Goal: Task Accomplishment & Management: Use online tool/utility

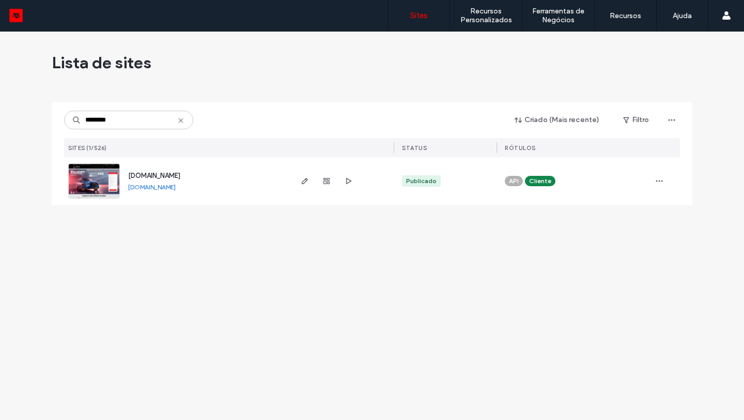
click at [153, 121] on input "********" at bounding box center [128, 120] width 129 height 19
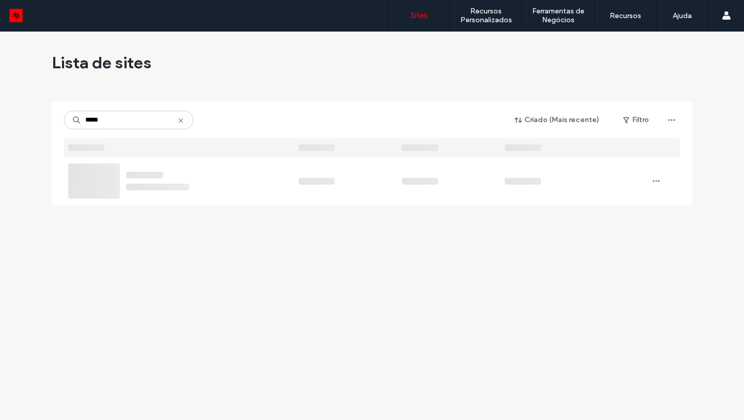
click at [146, 130] on div "***** Criado (Mais recente) Filtro" at bounding box center [372, 129] width 616 height 55
click at [135, 118] on input "*****" at bounding box center [128, 120] width 129 height 19
paste input "***"
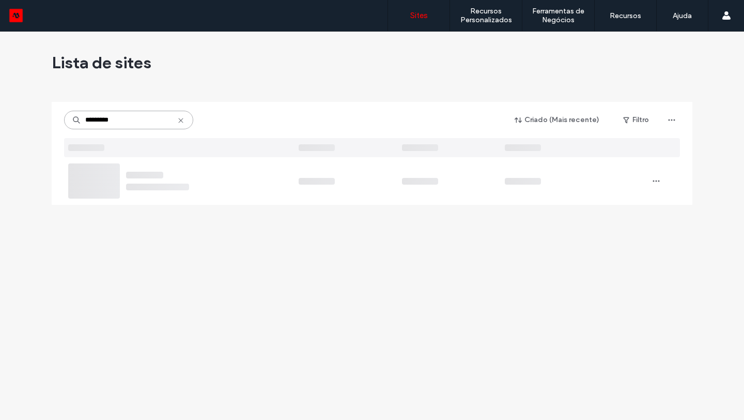
type input "********"
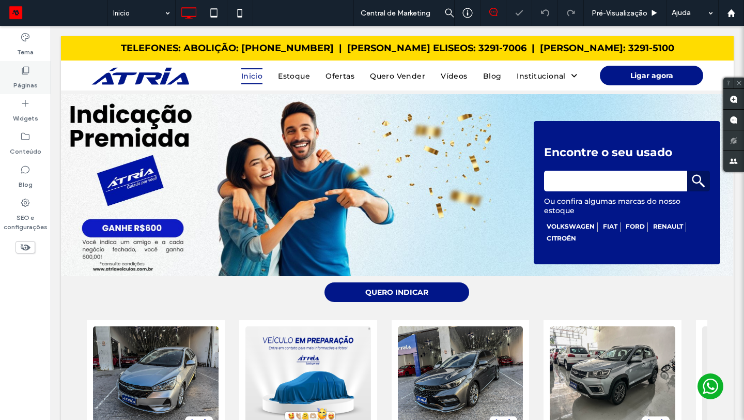
click at [18, 80] on label "Páginas" at bounding box center [25, 82] width 24 height 14
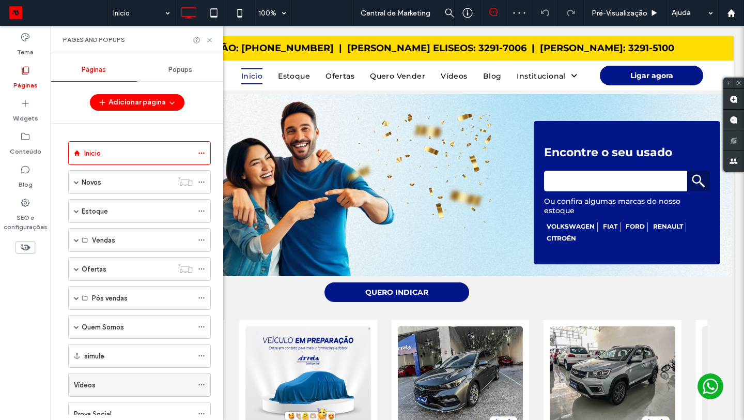
click at [116, 380] on div "Vídeos" at bounding box center [133, 384] width 119 height 11
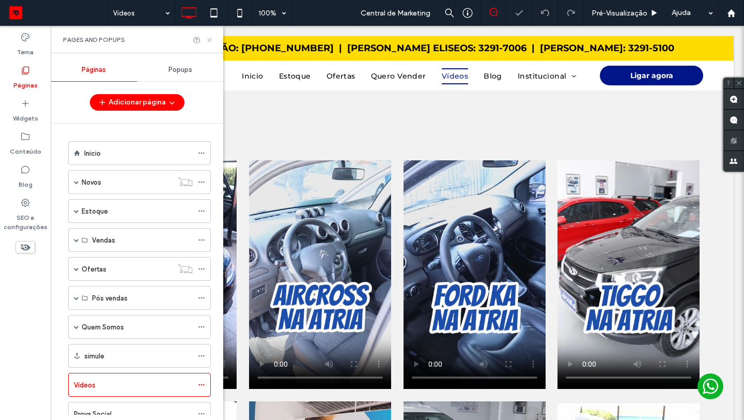
click at [210, 41] on icon at bounding box center [210, 40] width 8 height 8
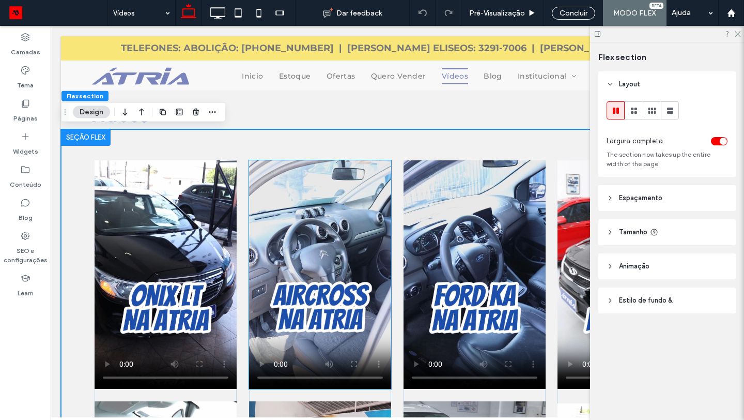
click at [305, 236] on video at bounding box center [320, 274] width 142 height 228
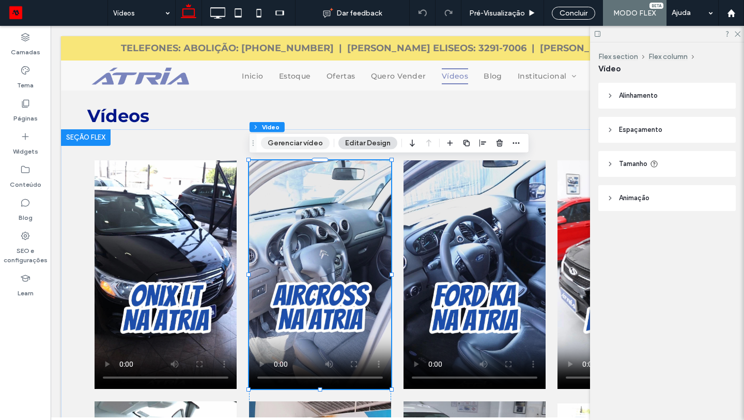
click at [289, 141] on button "Gerenciar vídeo" at bounding box center [295, 143] width 69 height 12
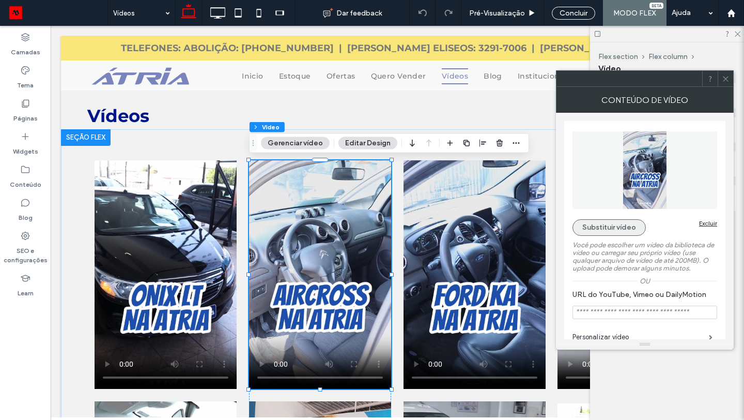
click at [603, 229] on button "Substituir vídeo" at bounding box center [609, 227] width 73 height 17
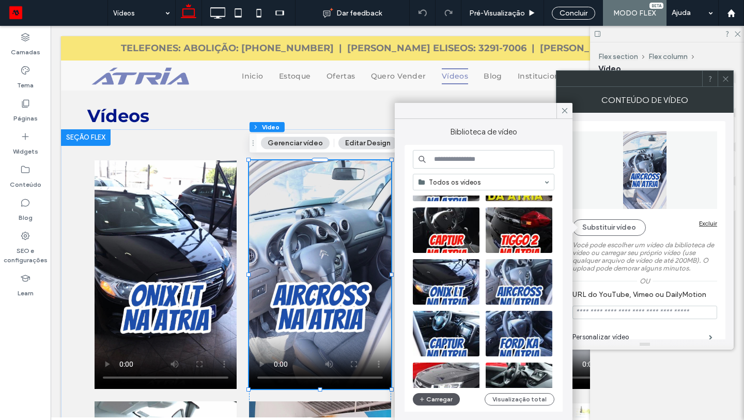
scroll to position [113, 0]
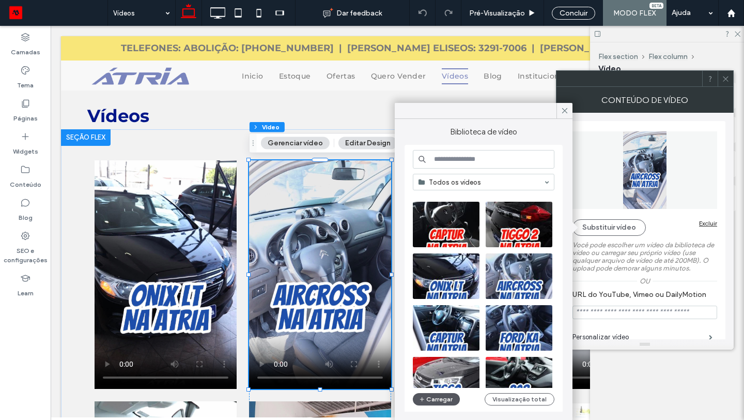
click at [436, 404] on button "Carregar" at bounding box center [436, 399] width 47 height 12
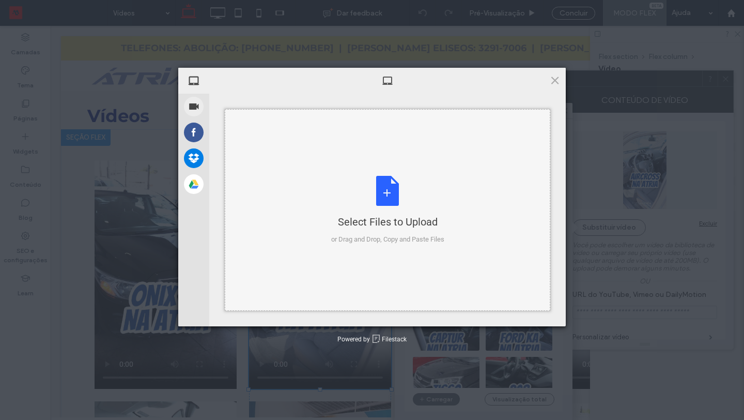
click at [387, 203] on div "Select Files to Upload or Drag and Drop, Copy and Paste Files" at bounding box center [387, 210] width 113 height 69
click at [410, 227] on div "Select Files to Upload" at bounding box center [387, 221] width 113 height 14
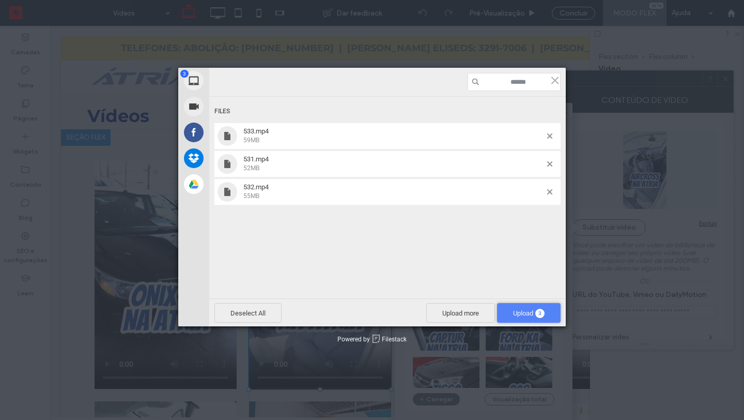
click at [552, 311] on span "Upload 3" at bounding box center [529, 313] width 64 height 20
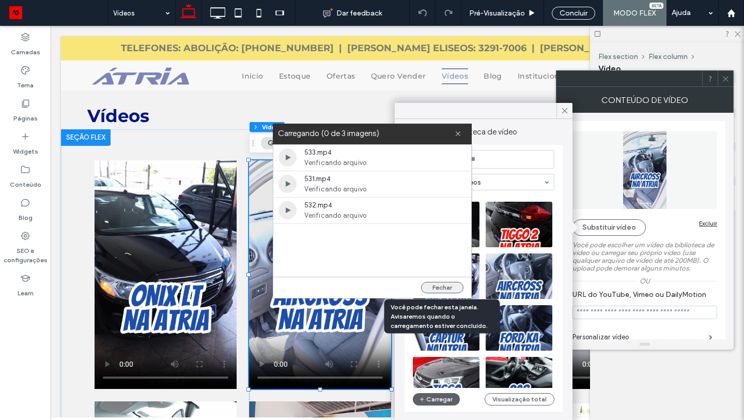
click at [444, 284] on button "Fechar" at bounding box center [442, 287] width 42 height 11
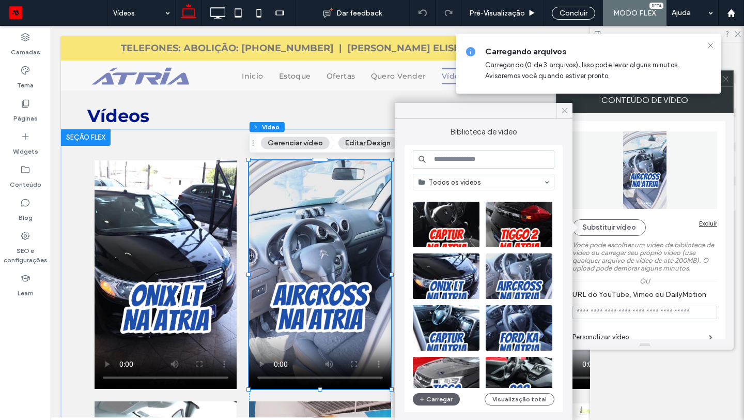
click at [565, 113] on icon at bounding box center [564, 110] width 9 height 9
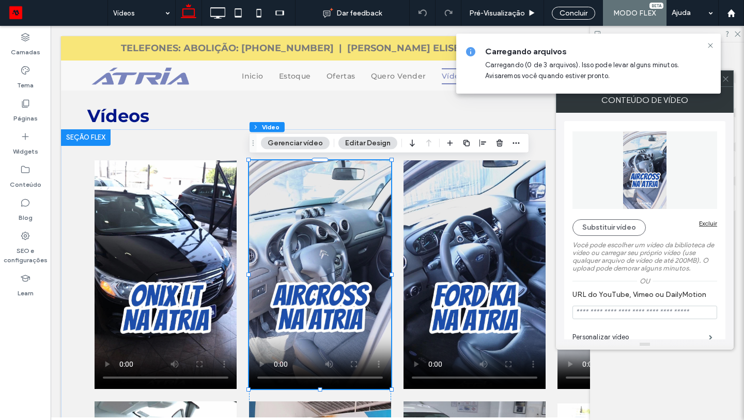
click at [724, 81] on icon at bounding box center [726, 79] width 8 height 8
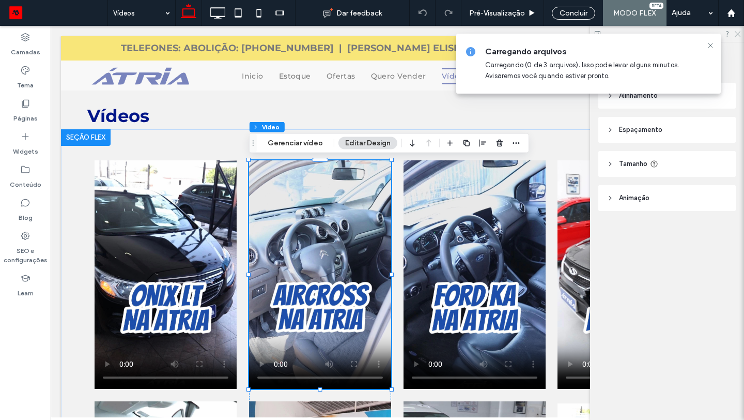
click at [735, 36] on icon at bounding box center [737, 33] width 7 height 7
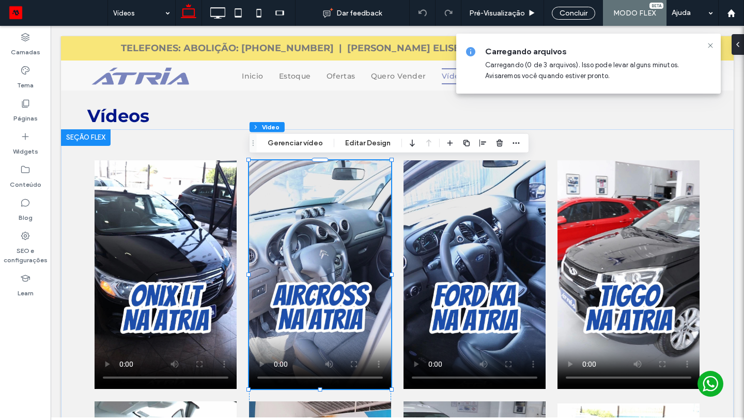
click at [7, 13] on div "Vídeos Dar feedback Pré-Visualizaçāo Concluir MODO FLEX Ajuda" at bounding box center [372, 13] width 744 height 26
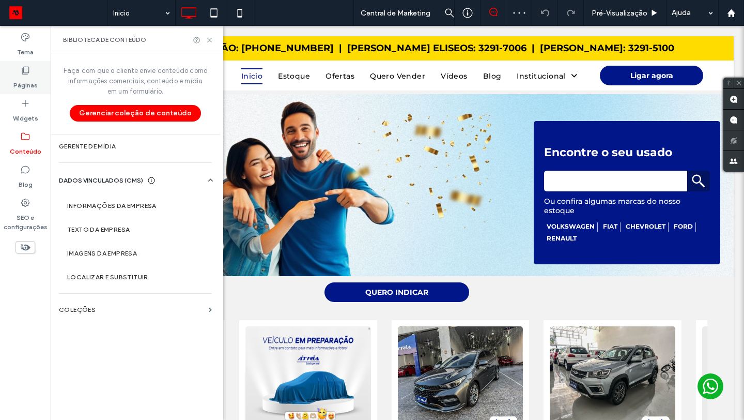
click at [25, 65] on div "Páginas" at bounding box center [25, 77] width 51 height 33
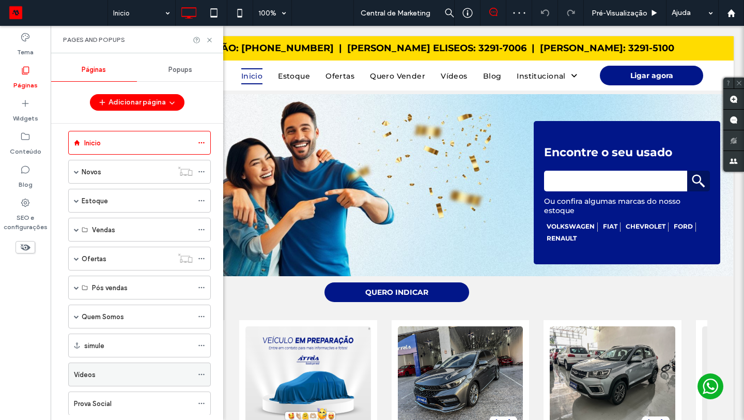
scroll to position [11, 0]
click at [147, 377] on div "Vídeos" at bounding box center [133, 373] width 119 height 11
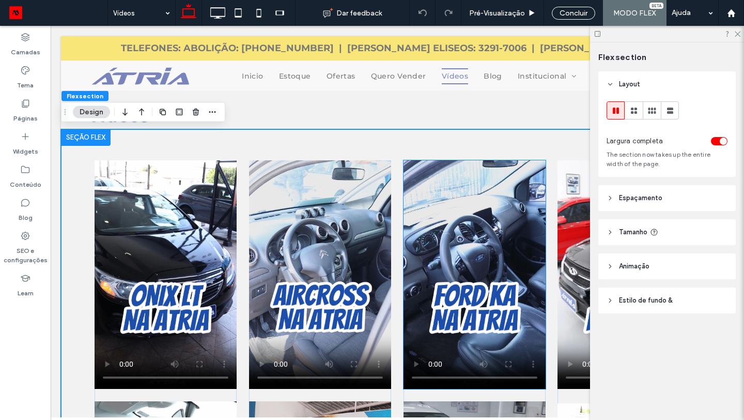
click at [448, 253] on video at bounding box center [475, 274] width 142 height 228
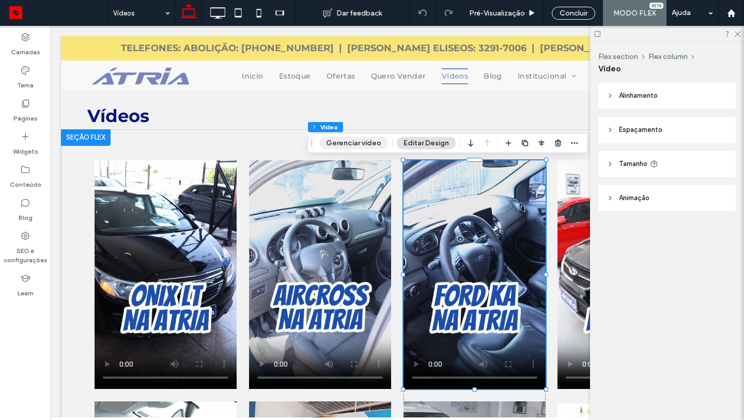
click at [366, 145] on button "Gerenciar vídeo" at bounding box center [353, 143] width 69 height 12
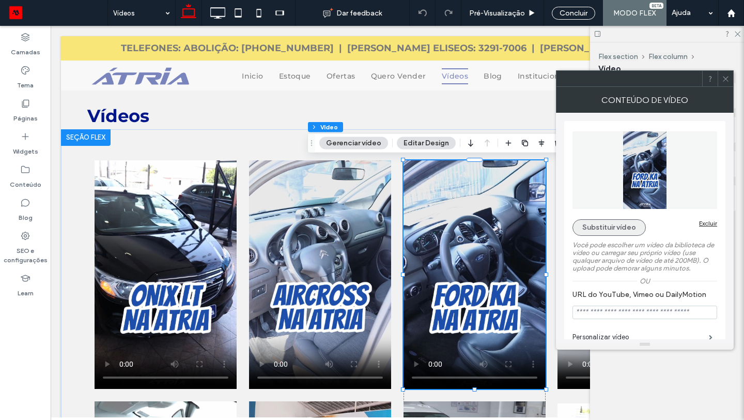
click at [611, 227] on button "Substituir vídeo" at bounding box center [609, 227] width 73 height 17
